Goal: Task Accomplishment & Management: Manage account settings

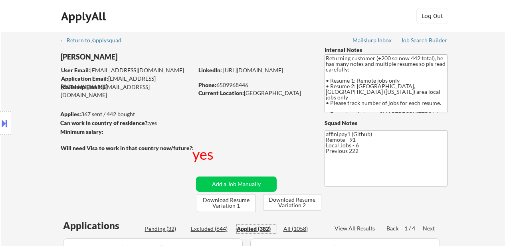
select select ""applied""
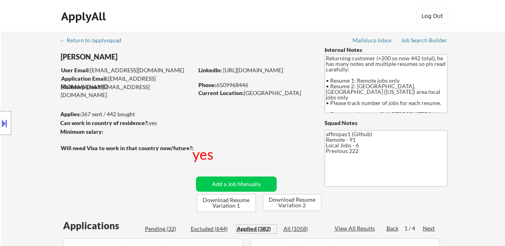
select select ""applied""
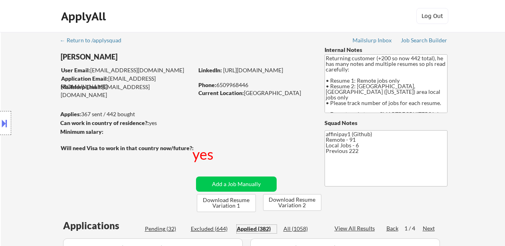
select select ""applied""
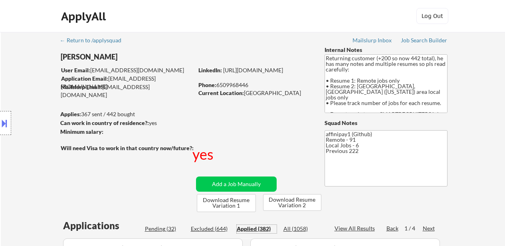
select select ""applied""
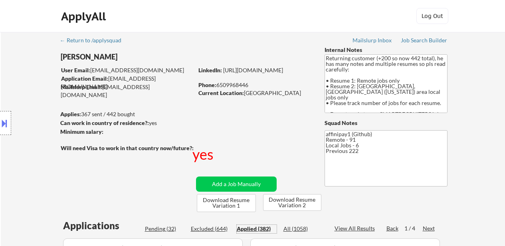
select select ""applied""
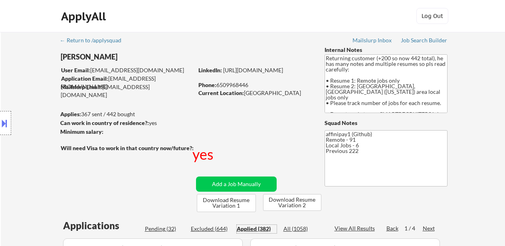
select select ""applied""
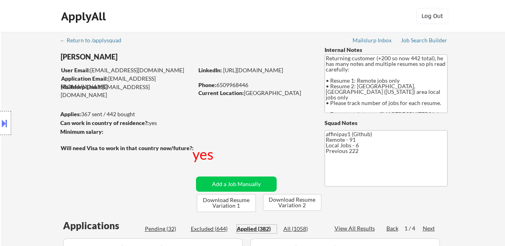
select select ""applied""
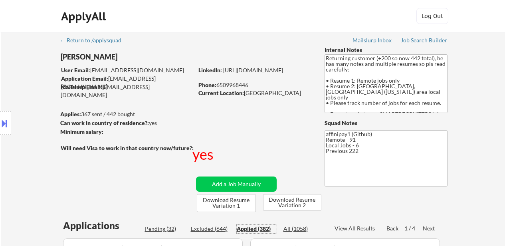
select select ""applied""
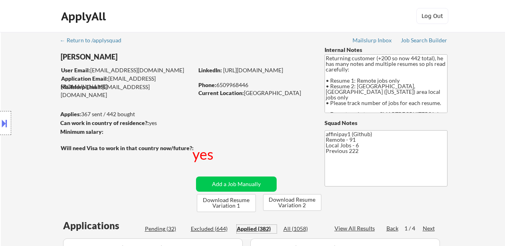
select select ""applied""
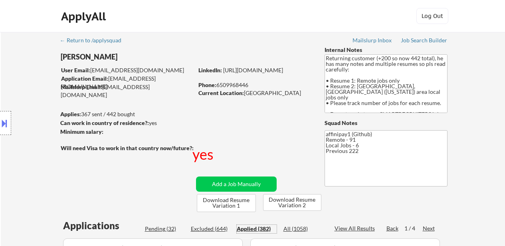
select select ""applied""
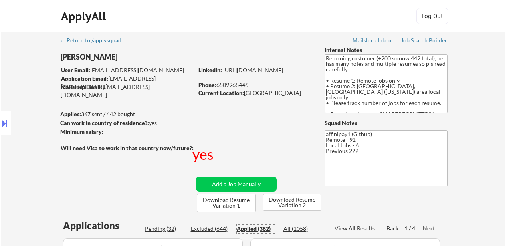
select select ""applied""
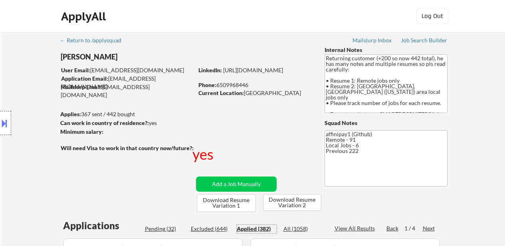
select select ""applied""
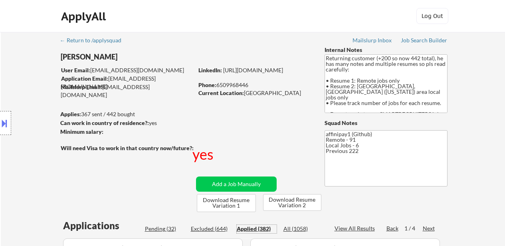
select select ""applied""
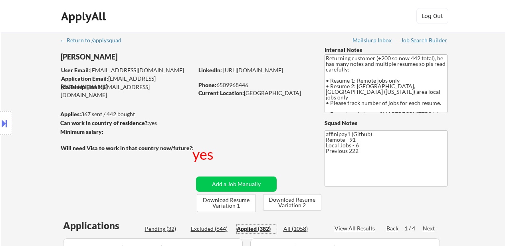
select select ""applied""
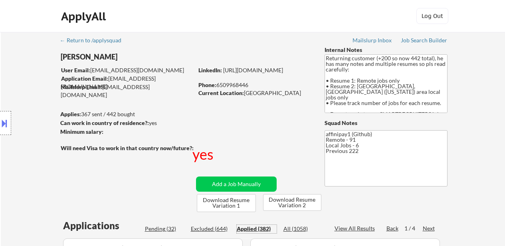
select select ""applied""
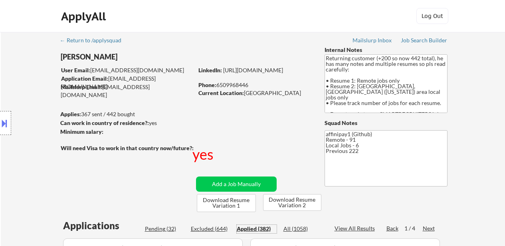
select select ""applied""
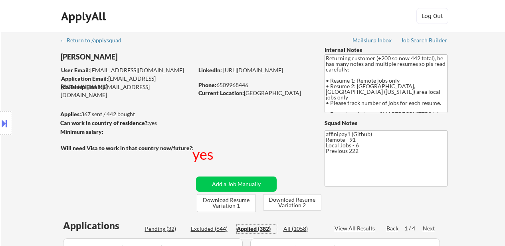
select select ""applied""
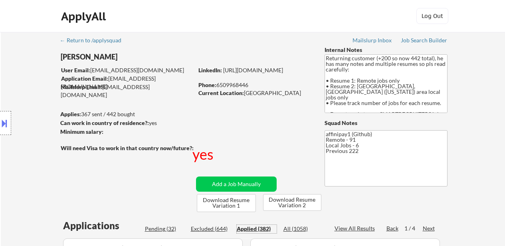
select select ""applied""
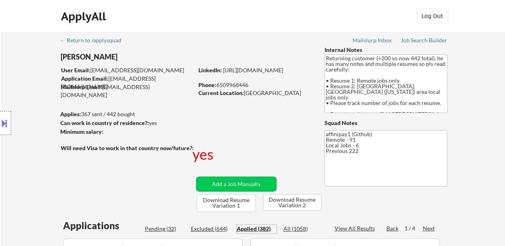
select select ""applied""
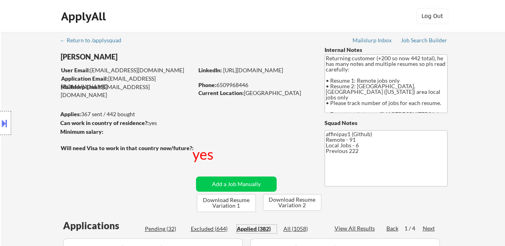
select select ""applied""
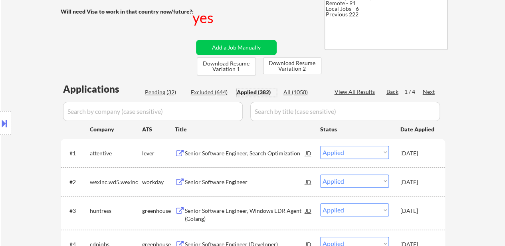
scroll to position [120, 0]
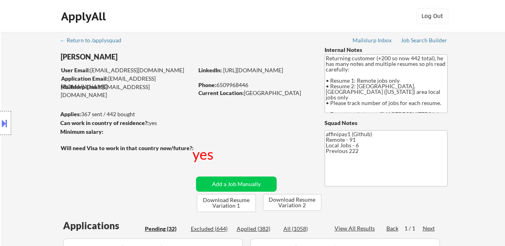
select select ""pending""
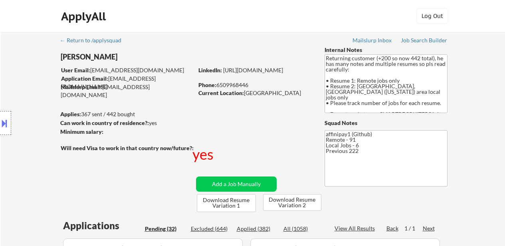
select select ""pending""
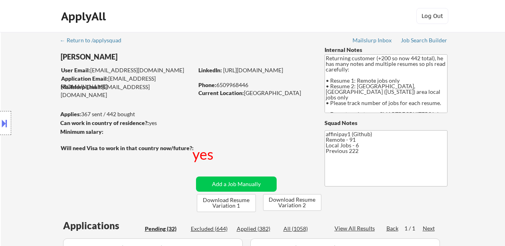
select select ""pending""
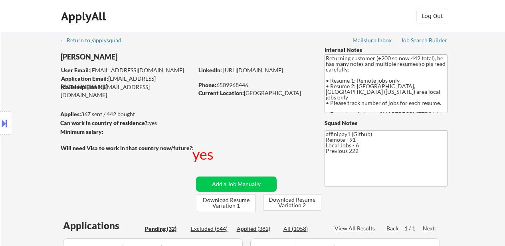
select select ""pending""
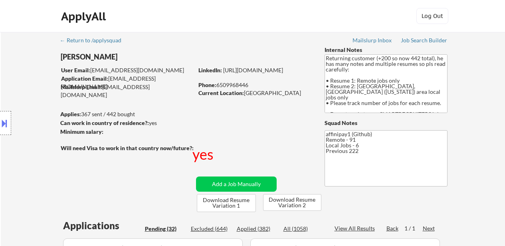
select select ""pending""
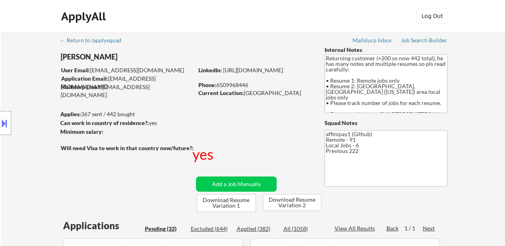
select select ""pending""
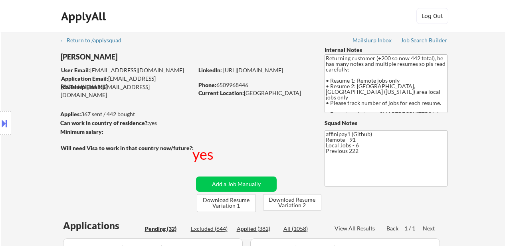
select select ""pending""
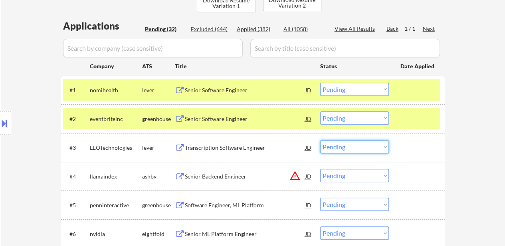
scroll to position [200, 0]
click at [320, 140] on select "Choose an option... Pending Applied Excluded (Questions) Excluded (Expired) Exc…" at bounding box center [354, 146] width 69 height 13
select select ""pending""
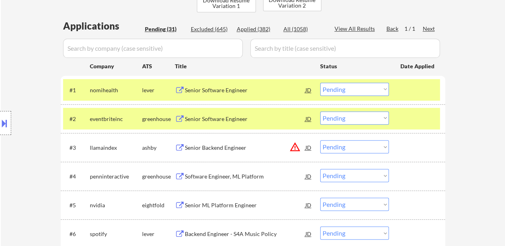
click at [333, 89] on select "Choose an option... Pending Applied Excluded (Questions) Excluded (Expired) Exc…" at bounding box center [354, 89] width 69 height 13
click at [320, 83] on select "Choose an option... Pending Applied Excluded (Questions) Excluded (Expired) Exc…" at bounding box center [354, 89] width 69 height 13
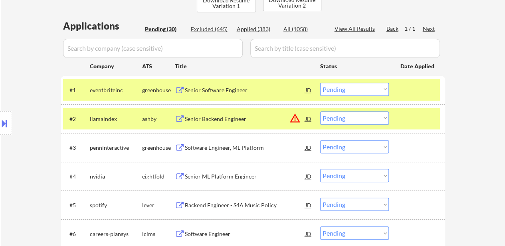
click at [329, 87] on select "Choose an option... Pending Applied Excluded (Questions) Excluded (Expired) Exc…" at bounding box center [354, 89] width 69 height 13
click at [320, 83] on select "Choose an option... Pending Applied Excluded (Questions) Excluded (Expired) Exc…" at bounding box center [354, 89] width 69 height 13
select select ""pending""
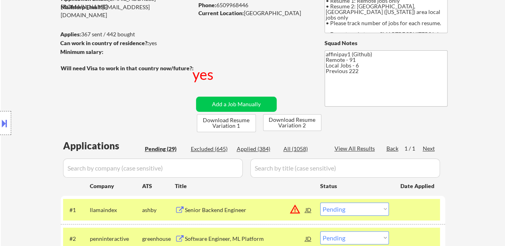
scroll to position [160, 0]
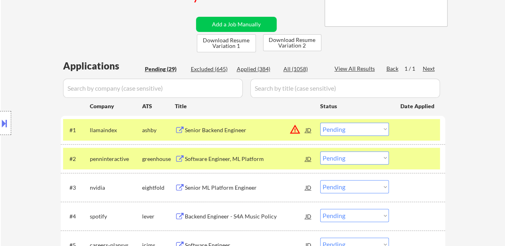
click at [230, 159] on div "Software Engineer, ML Platform" at bounding box center [245, 159] width 121 height 8
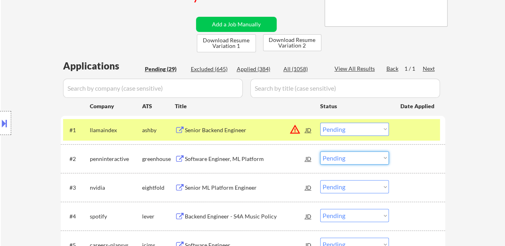
click at [346, 156] on select "Choose an option... Pending Applied Excluded (Questions) Excluded (Expired) Exc…" at bounding box center [354, 157] width 69 height 13
click at [320, 151] on select "Choose an option... Pending Applied Excluded (Questions) Excluded (Expired) Exc…" at bounding box center [354, 157] width 69 height 13
select select ""pending""
